Goal: Task Accomplishment & Management: Use online tool/utility

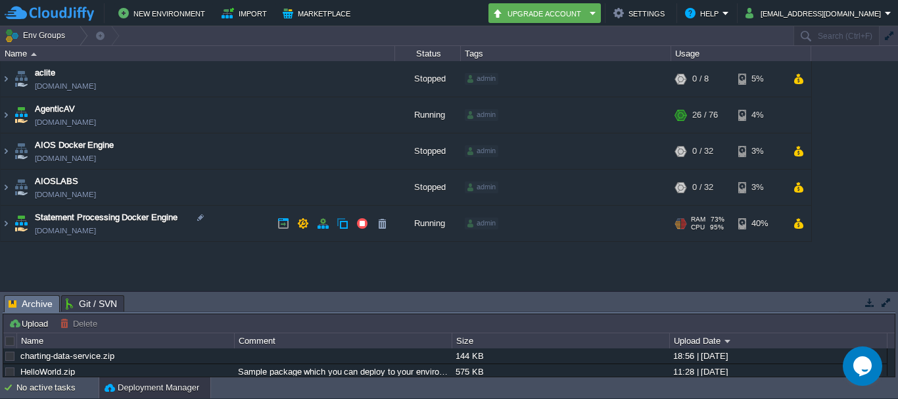
click at [685, 226] on div at bounding box center [683, 226] width 5 height 1
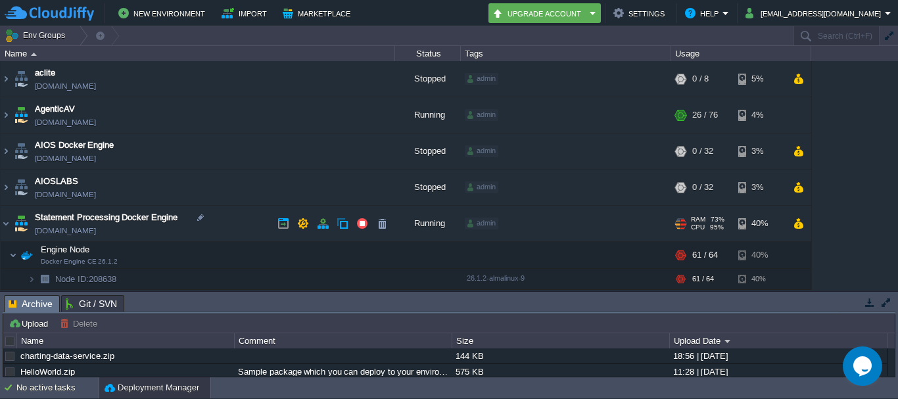
click at [685, 226] on div at bounding box center [683, 226] width 5 height 1
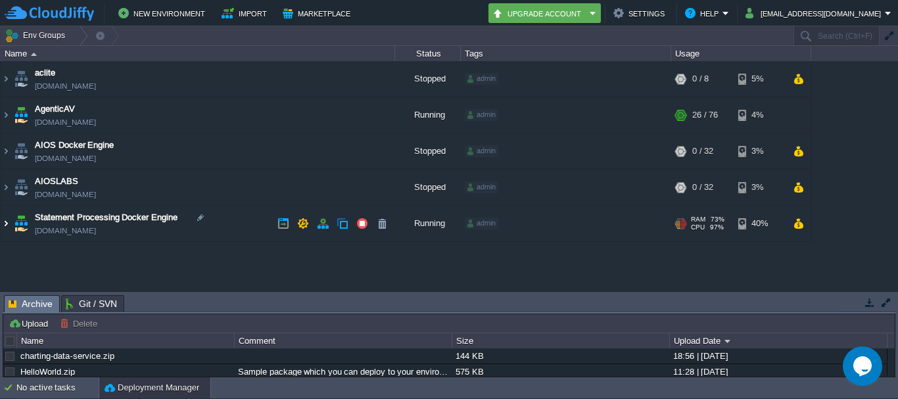
click at [7, 233] on img at bounding box center [6, 224] width 11 height 36
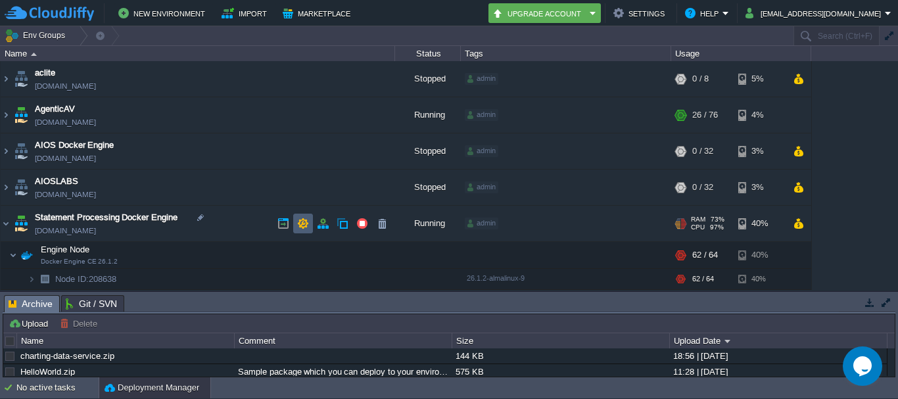
click at [303, 231] on td at bounding box center [303, 224] width 20 height 20
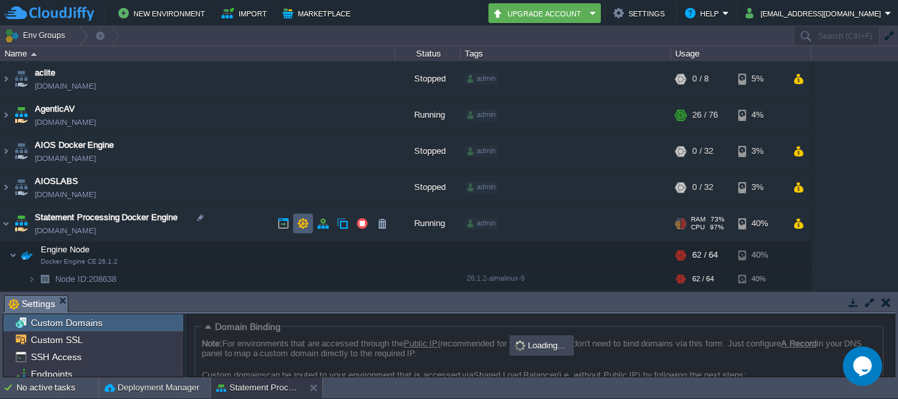
scroll to position [115, 0]
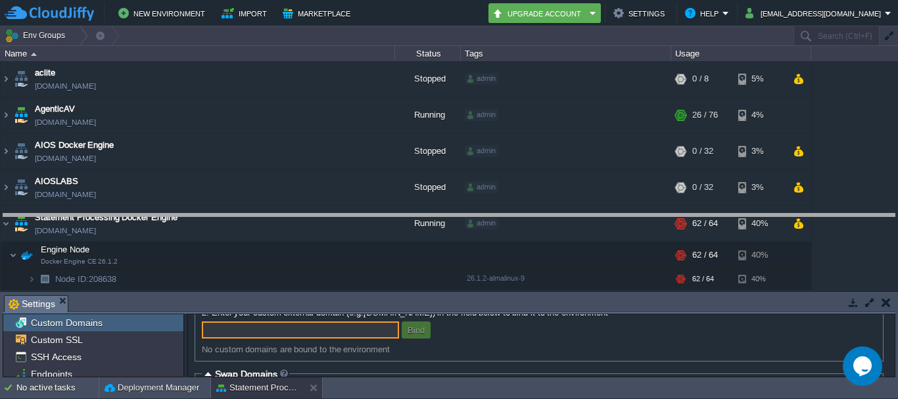
drag, startPoint x: 166, startPoint y: 301, endPoint x: 248, endPoint y: 199, distance: 130.5
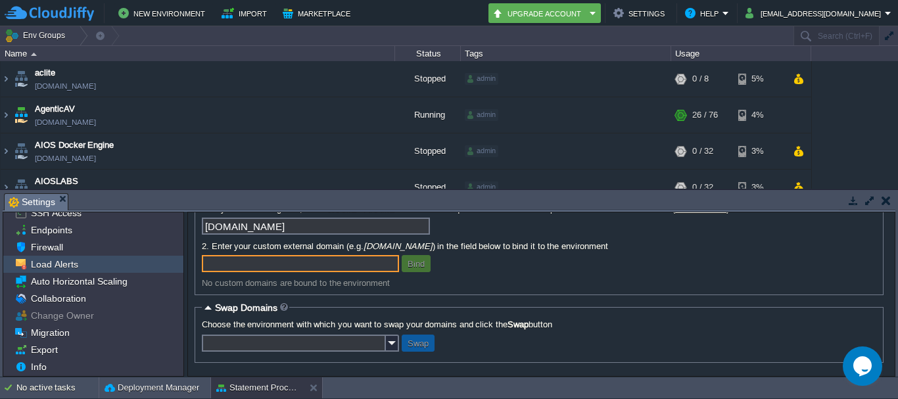
scroll to position [0, 0]
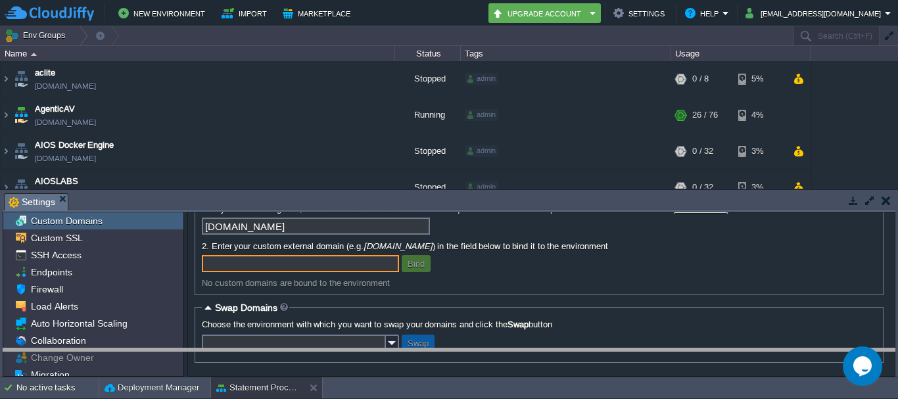
drag, startPoint x: 278, startPoint y: 200, endPoint x: 192, endPoint y: 425, distance: 240.6
click at [192, 398] on html "New Environment Import Marketplace Bonus ₹0.00 Upgrade Account Settings Help [E…" at bounding box center [449, 199] width 898 height 399
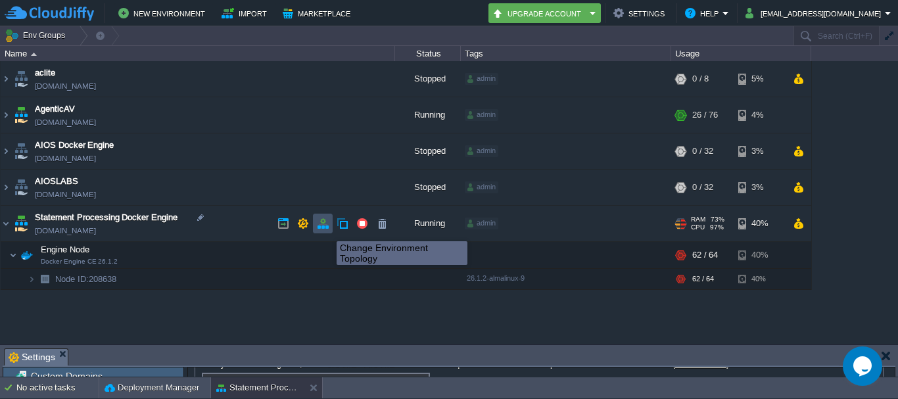
click at [327, 229] on button "button" at bounding box center [323, 224] width 12 height 12
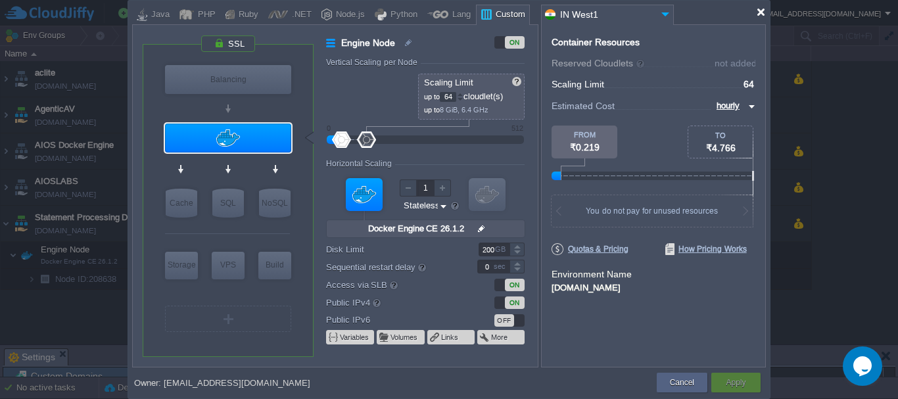
click at [761, 14] on div at bounding box center [761, 12] width 10 height 10
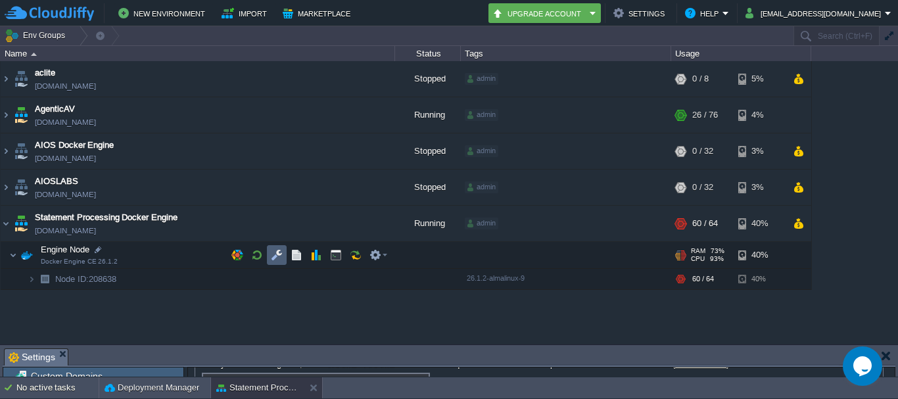
click at [283, 260] on td at bounding box center [277, 255] width 20 height 20
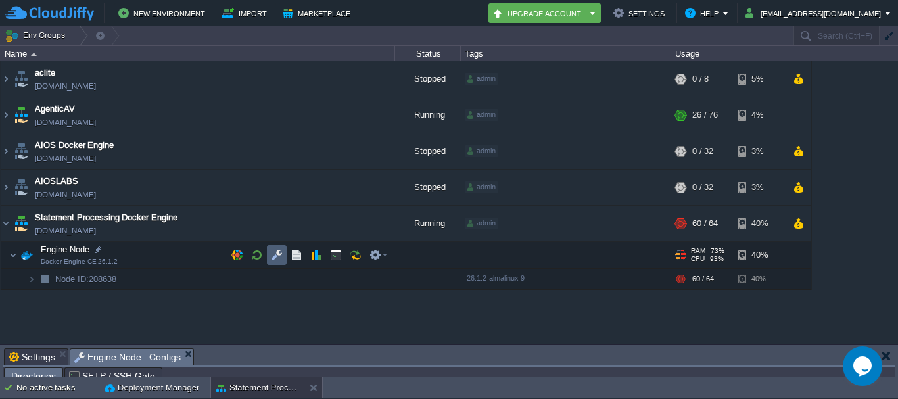
scroll to position [24, 0]
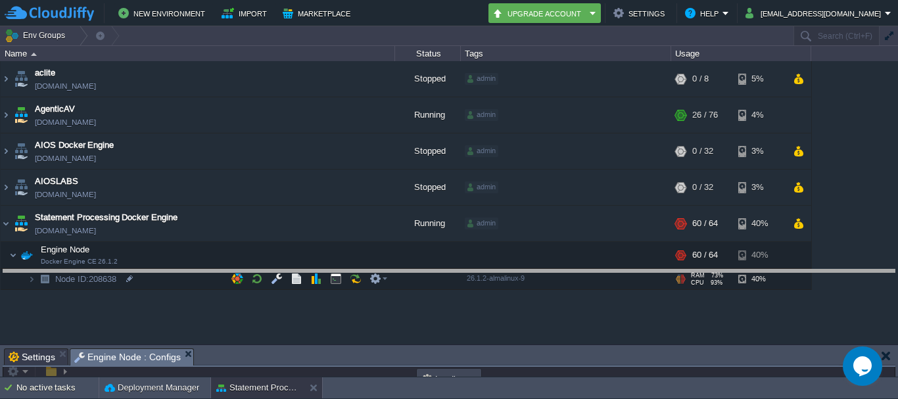
drag, startPoint x: 291, startPoint y: 360, endPoint x: 352, endPoint y: 185, distance: 185.3
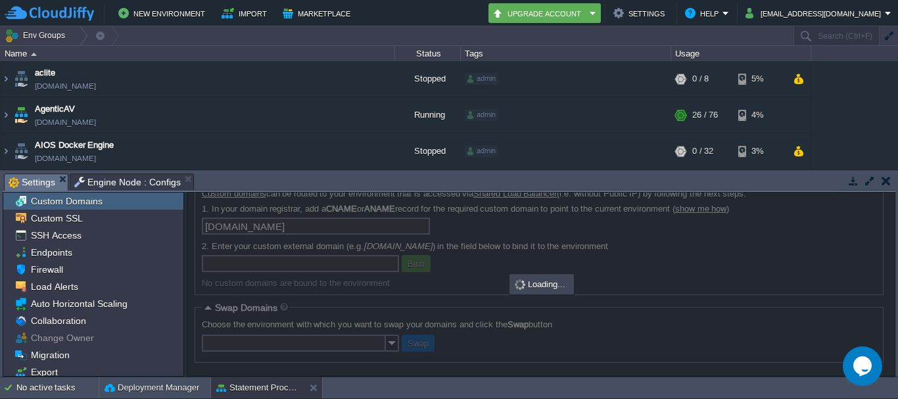
scroll to position [82, 0]
click at [39, 187] on span "Settings" at bounding box center [32, 182] width 47 height 16
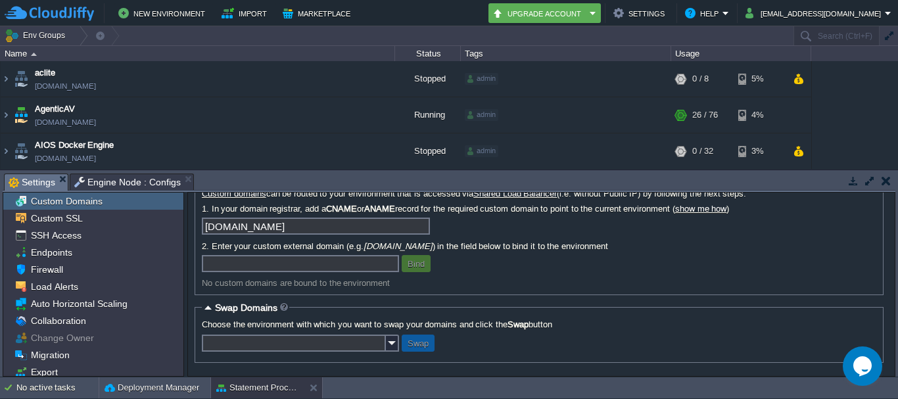
click at [888, 186] on button "button" at bounding box center [886, 181] width 9 height 12
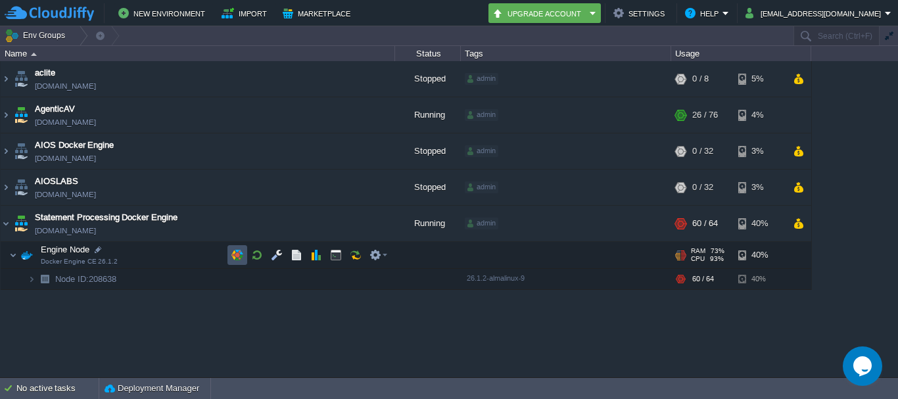
click at [235, 261] on button "button" at bounding box center [237, 255] width 12 height 12
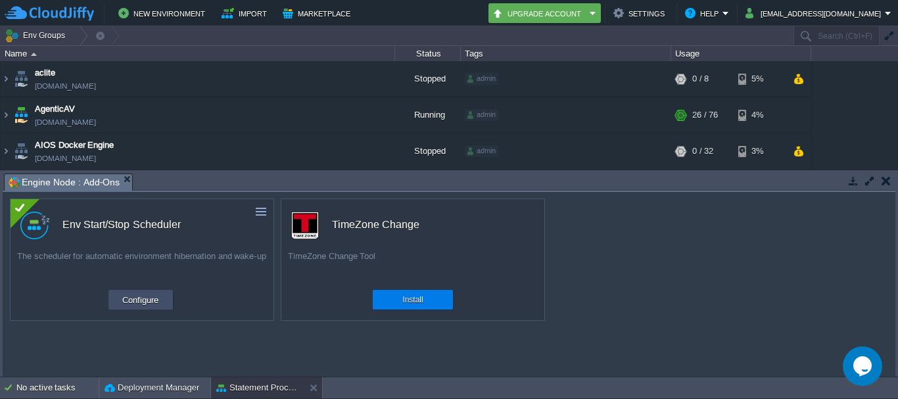
click at [147, 310] on td "Configure" at bounding box center [141, 300] width 64 height 20
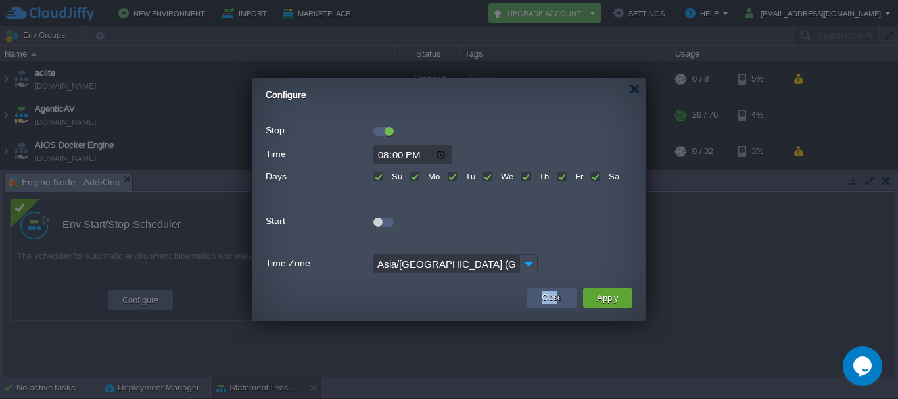
drag, startPoint x: 544, startPoint y: 311, endPoint x: 561, endPoint y: 291, distance: 26.1
type textarea "Apply"
click at [561, 291] on div "Close Apply" at bounding box center [449, 301] width 395 height 41
click at [561, 291] on button "Close" at bounding box center [552, 297] width 20 height 13
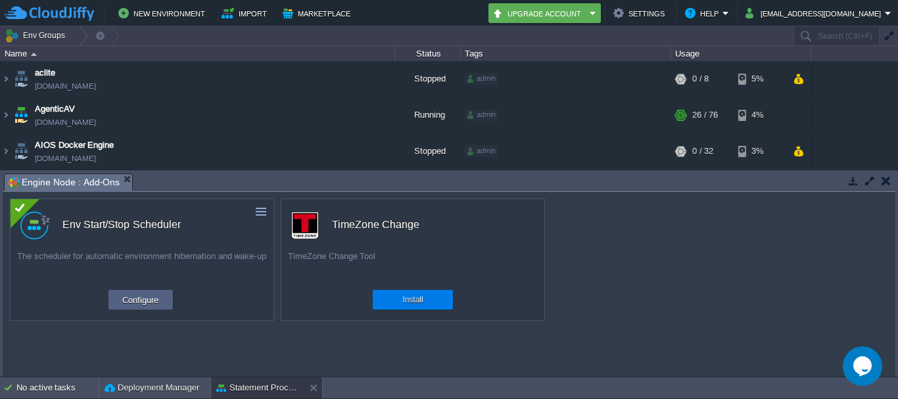
click at [888, 181] on button "button" at bounding box center [886, 181] width 9 height 12
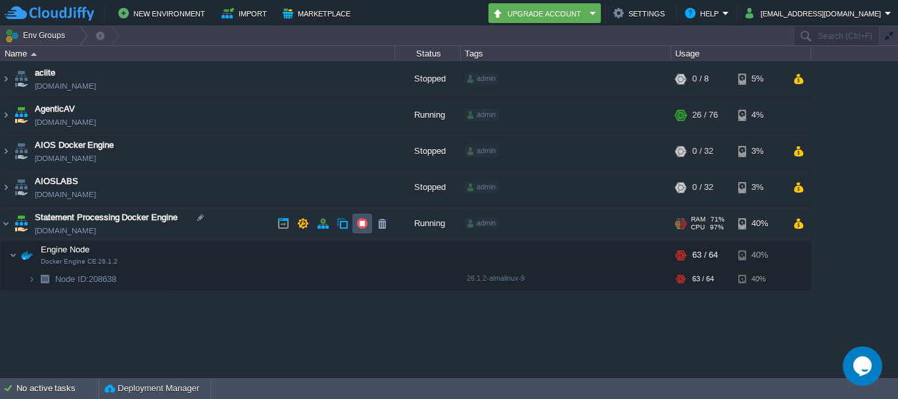
click at [360, 227] on button "button" at bounding box center [362, 224] width 12 height 12
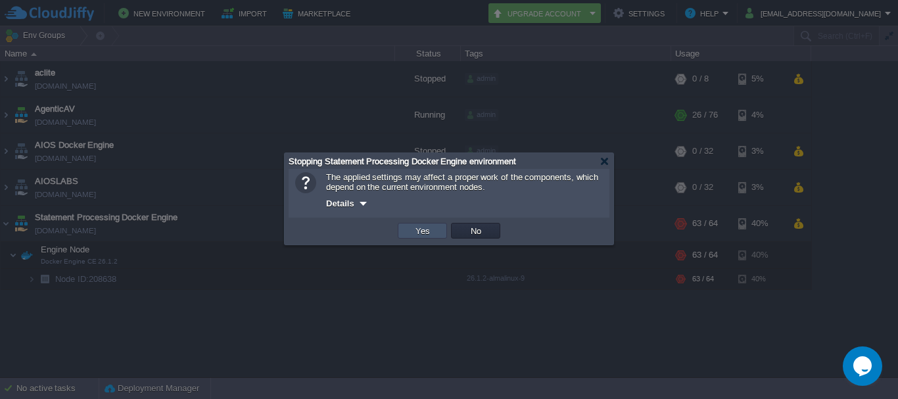
click at [418, 232] on button "Yes" at bounding box center [423, 231] width 22 height 12
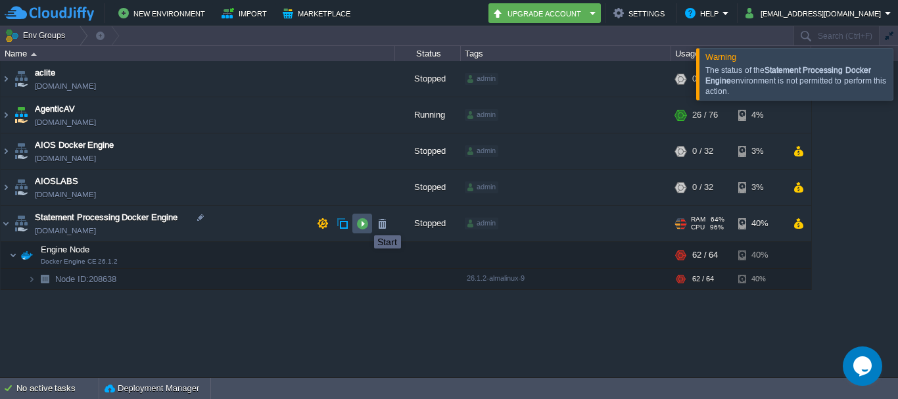
click at [364, 224] on button "button" at bounding box center [362, 224] width 12 height 12
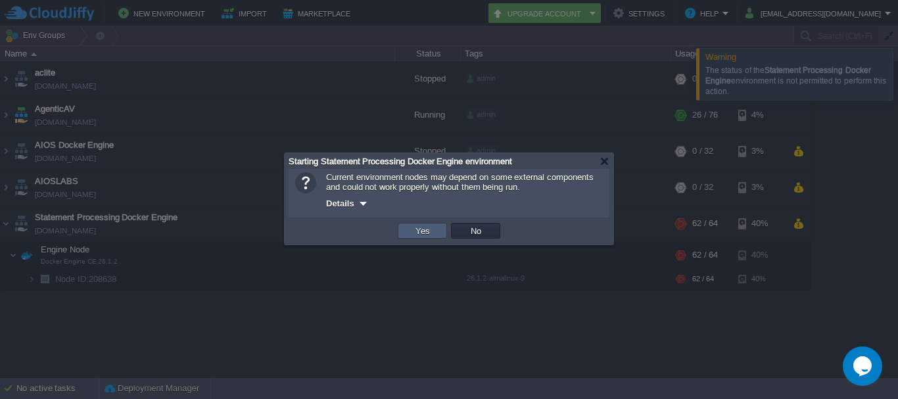
click at [430, 226] on td "Yes" at bounding box center [422, 231] width 49 height 16
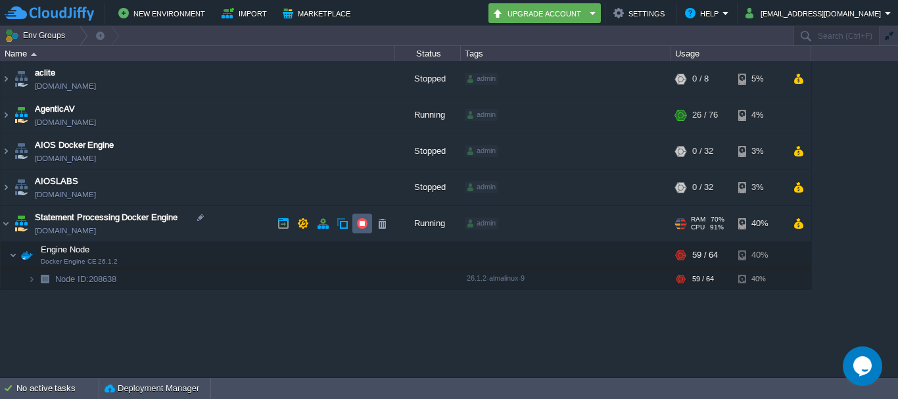
click at [358, 232] on td at bounding box center [362, 224] width 20 height 20
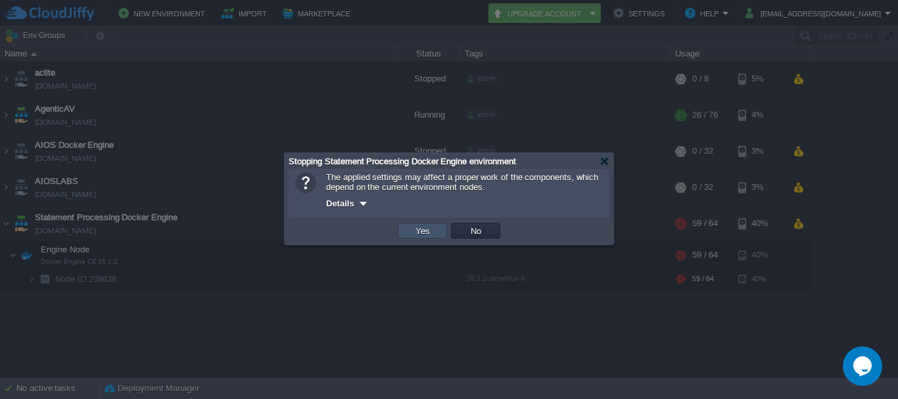
click at [418, 231] on button "Yes" at bounding box center [423, 231] width 22 height 12
